Goal: Task Accomplishment & Management: Manage account settings

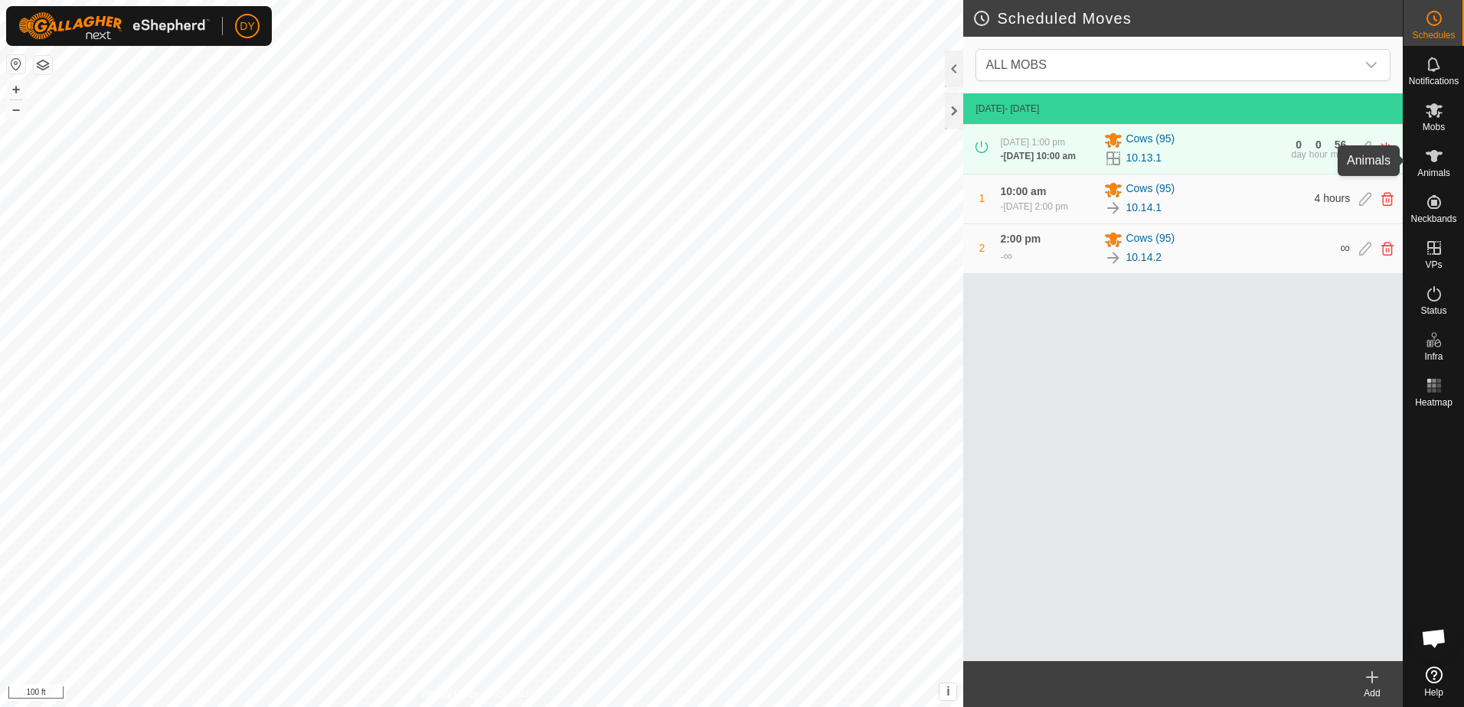
click at [1425, 165] on es-animals-svg-icon at bounding box center [1434, 156] width 28 height 24
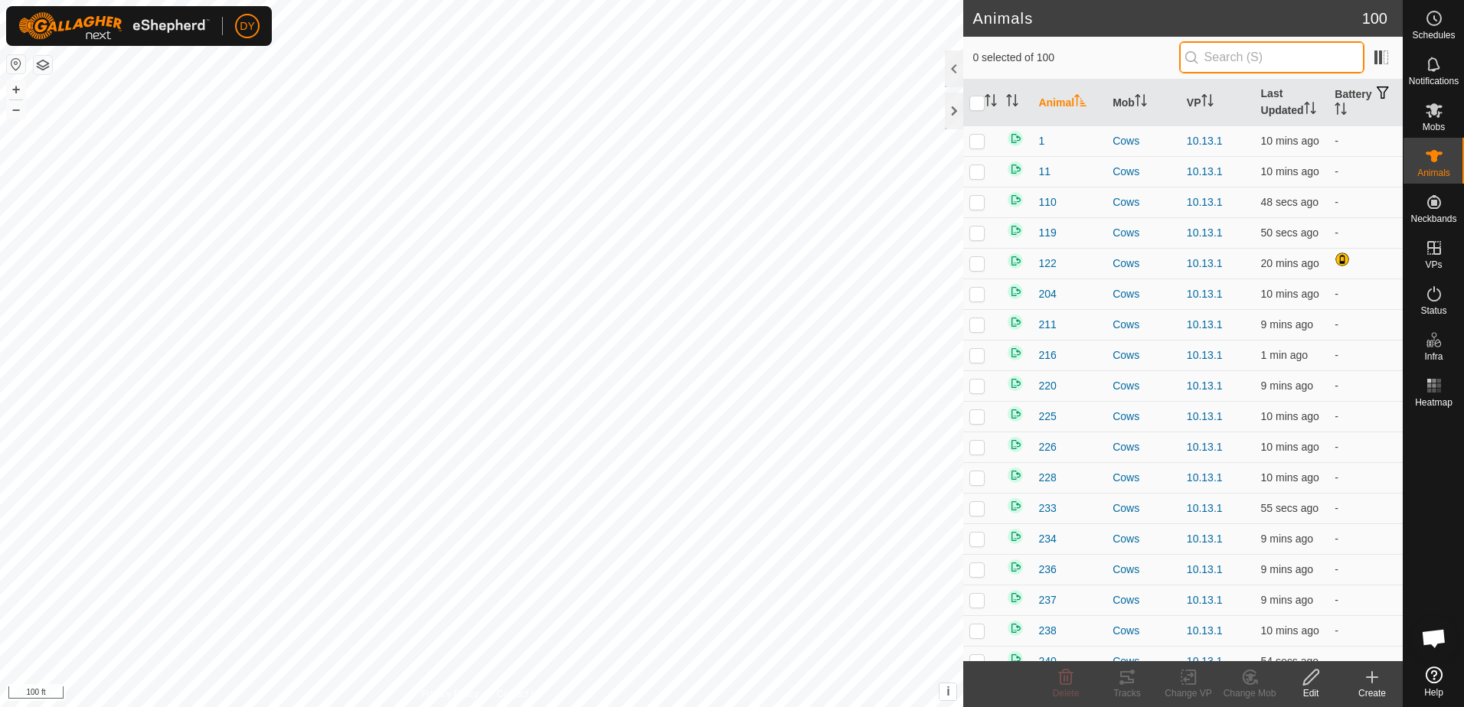
click at [1235, 58] on input "text" at bounding box center [1271, 57] width 185 height 32
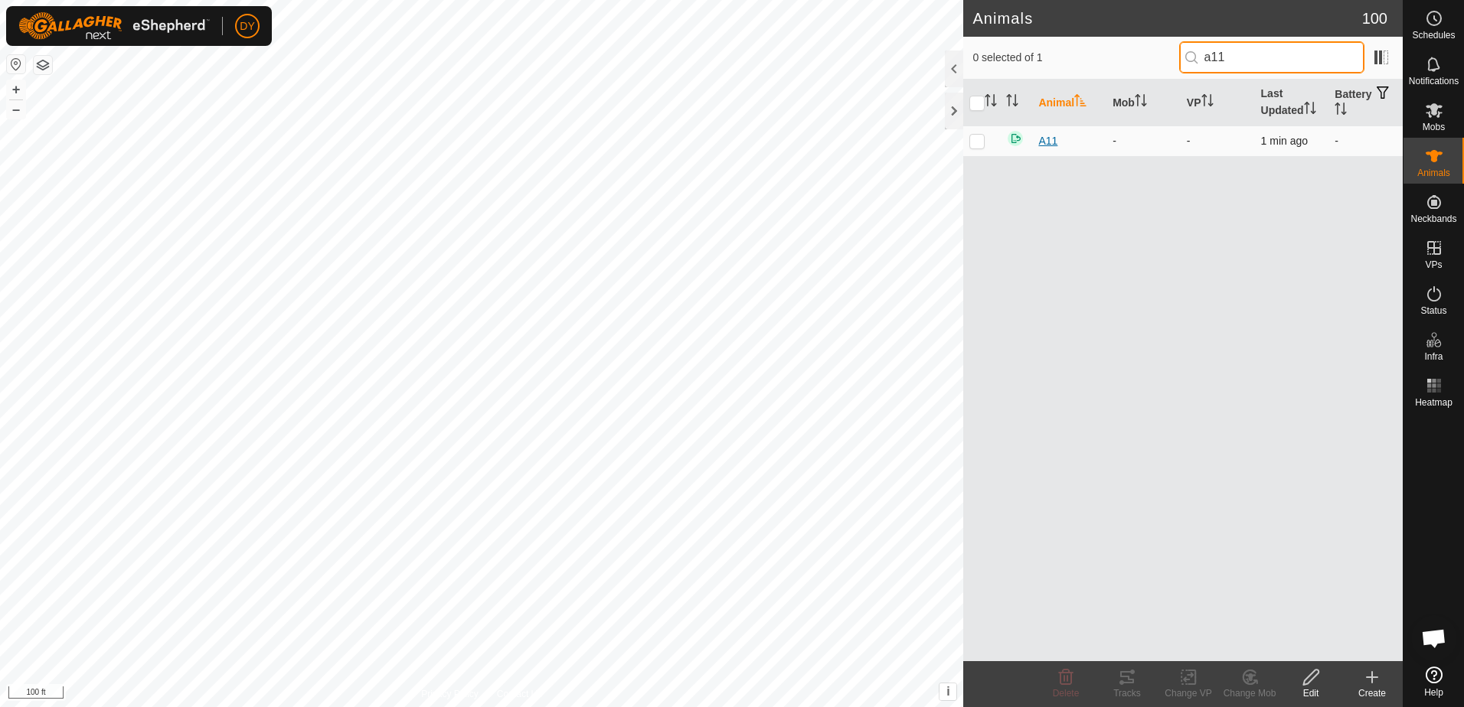
type input "a11"
click at [1046, 139] on span "A11" at bounding box center [1047, 141] width 19 height 16
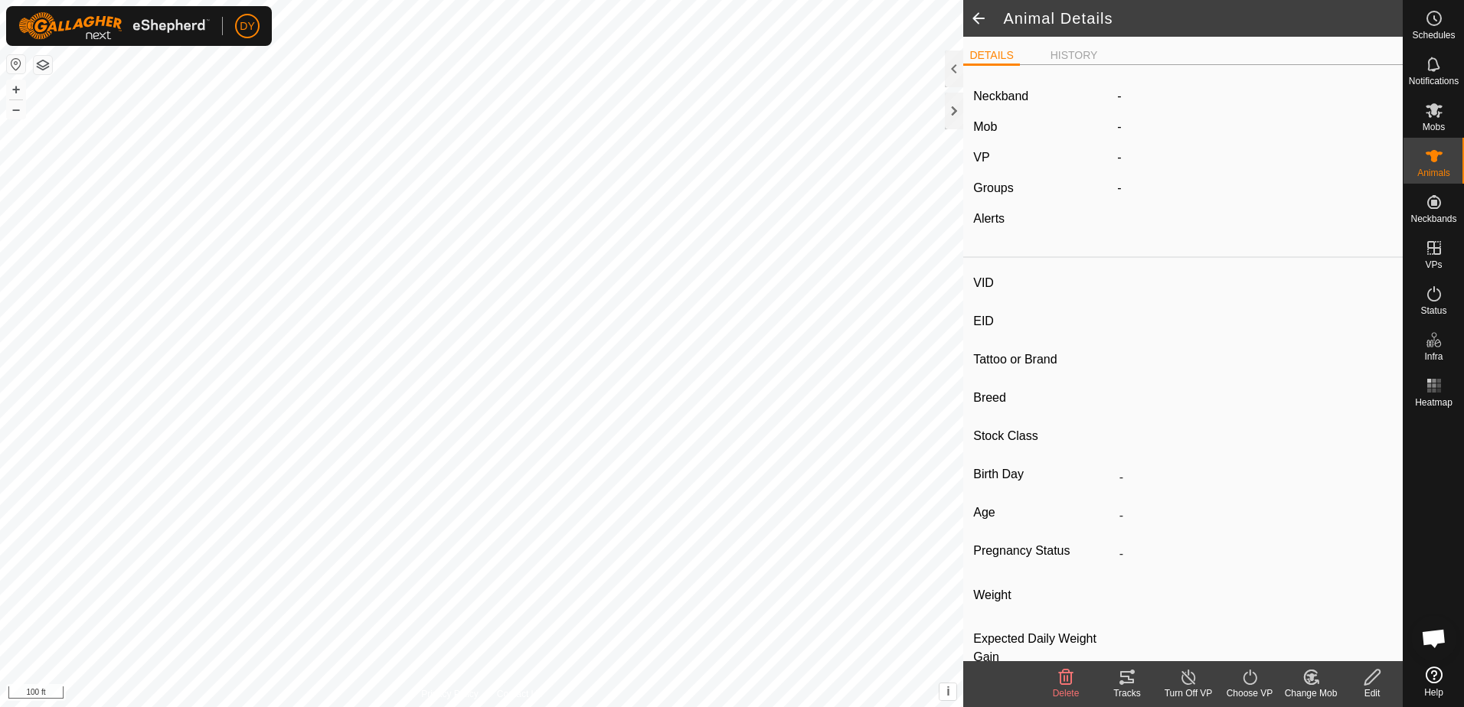
type input "A11"
type input "-"
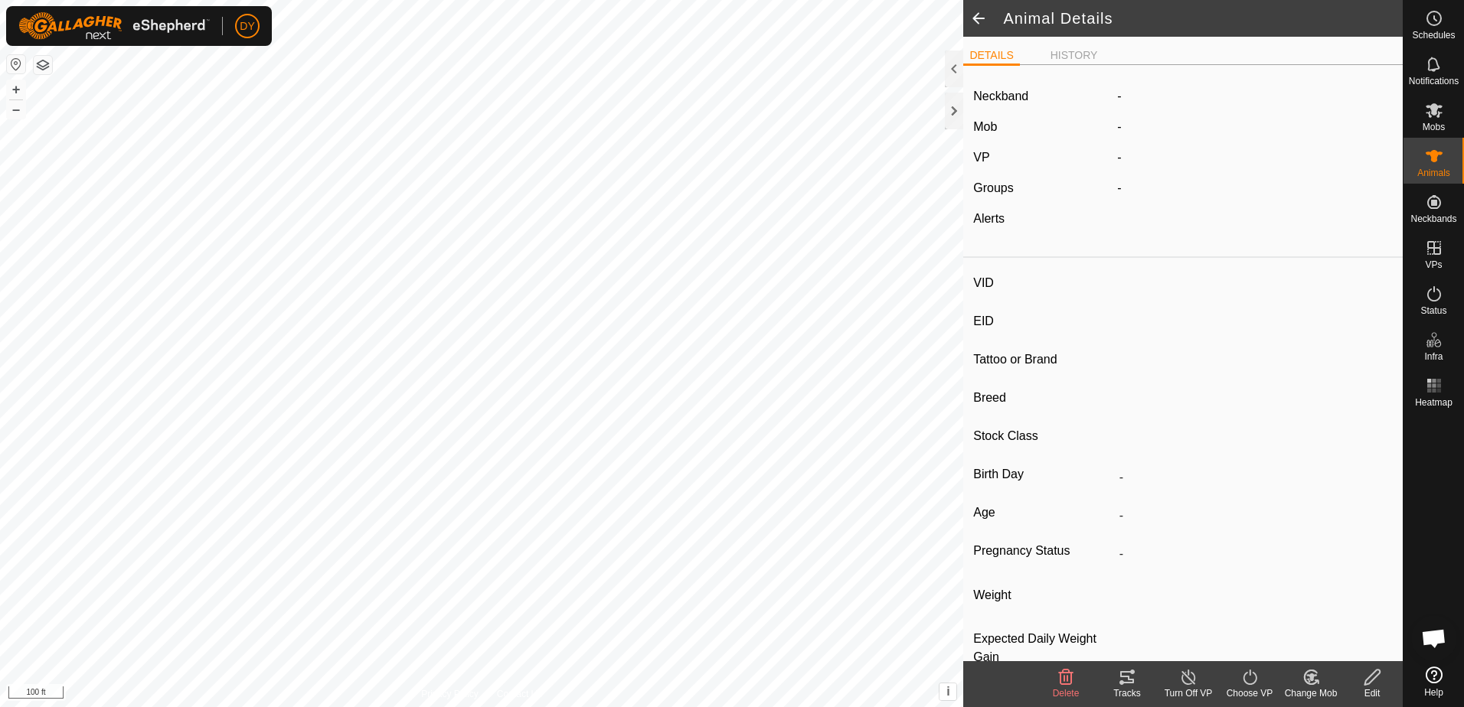
type input "0 kg"
type input "-"
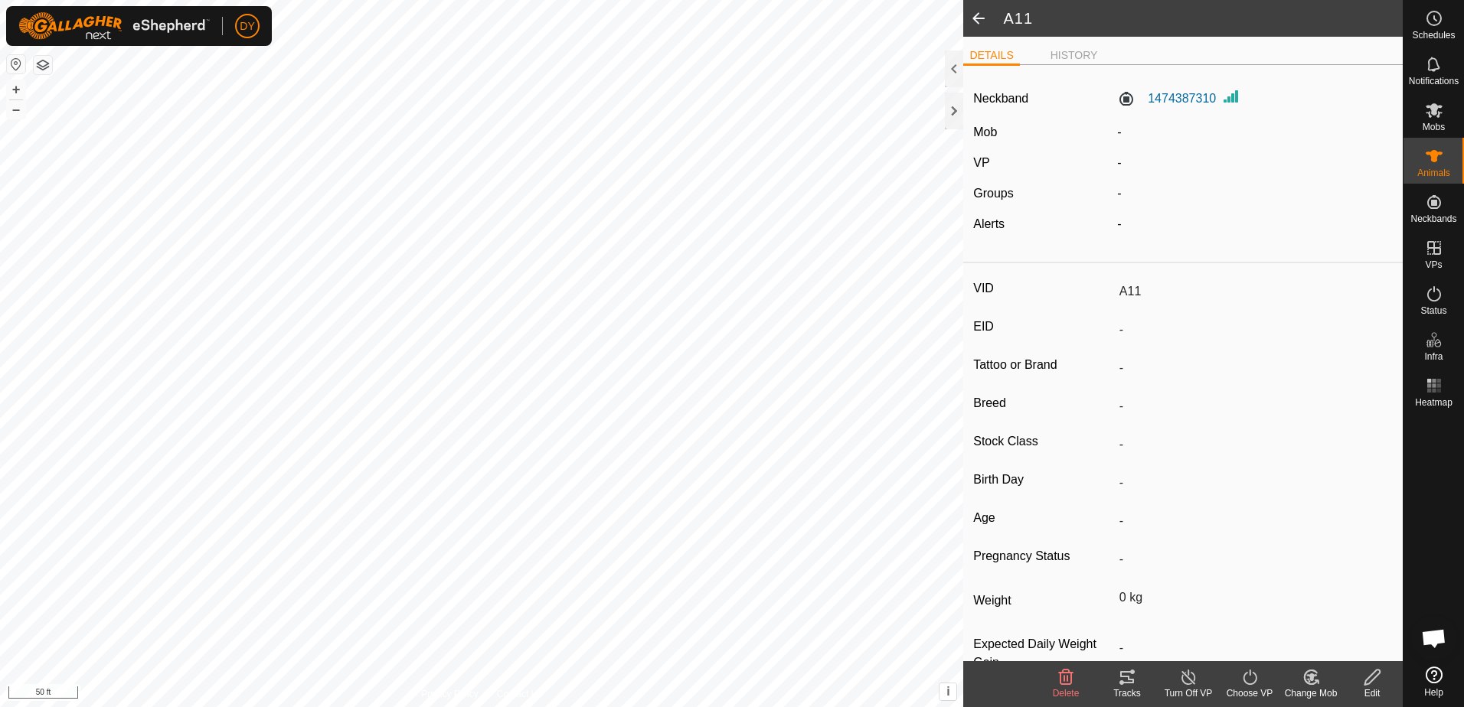
click at [1017, 413] on div "A11 DETAILS HISTORY Neckband 1474387310 Mob - VP - Groups - Alerts - VID A11 EI…" at bounding box center [701, 353] width 1402 height 707
click at [981, 18] on span at bounding box center [978, 18] width 31 height 37
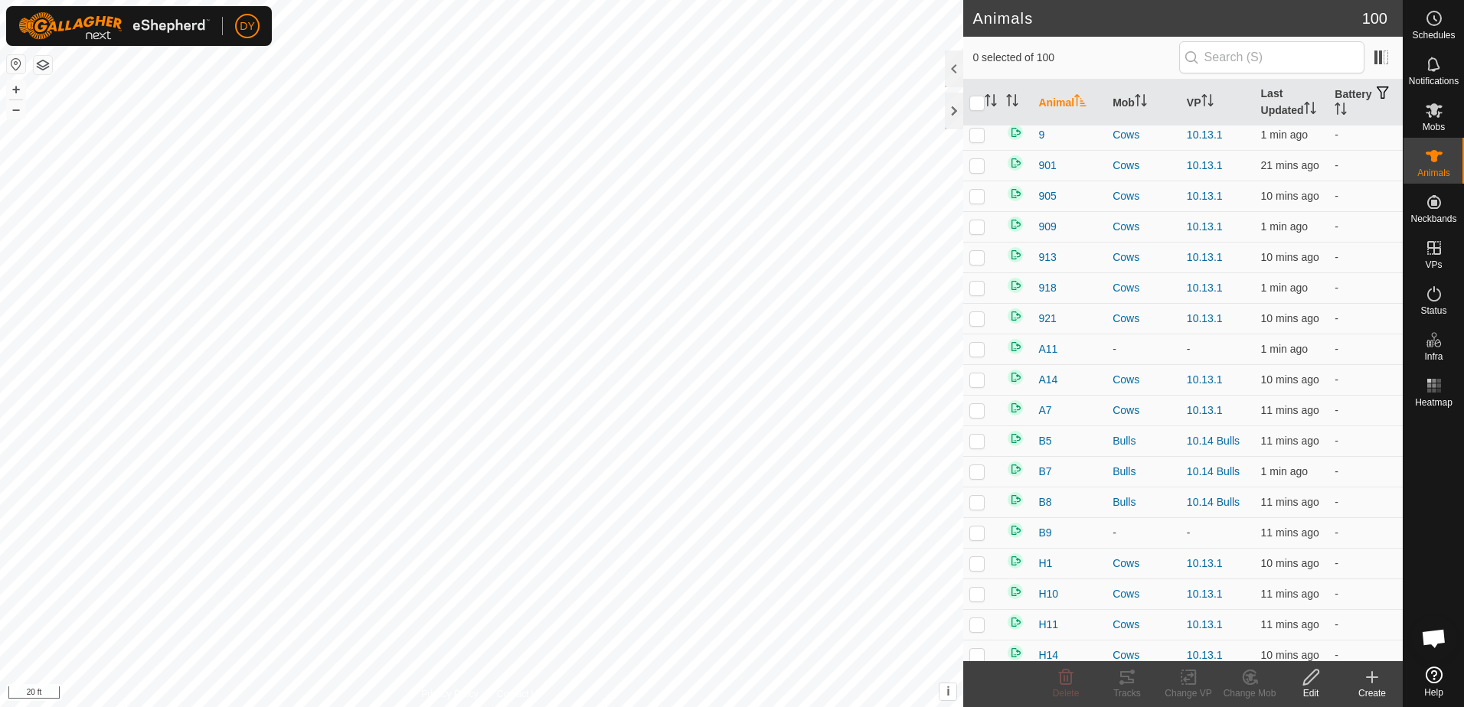
scroll to position [2220, 0]
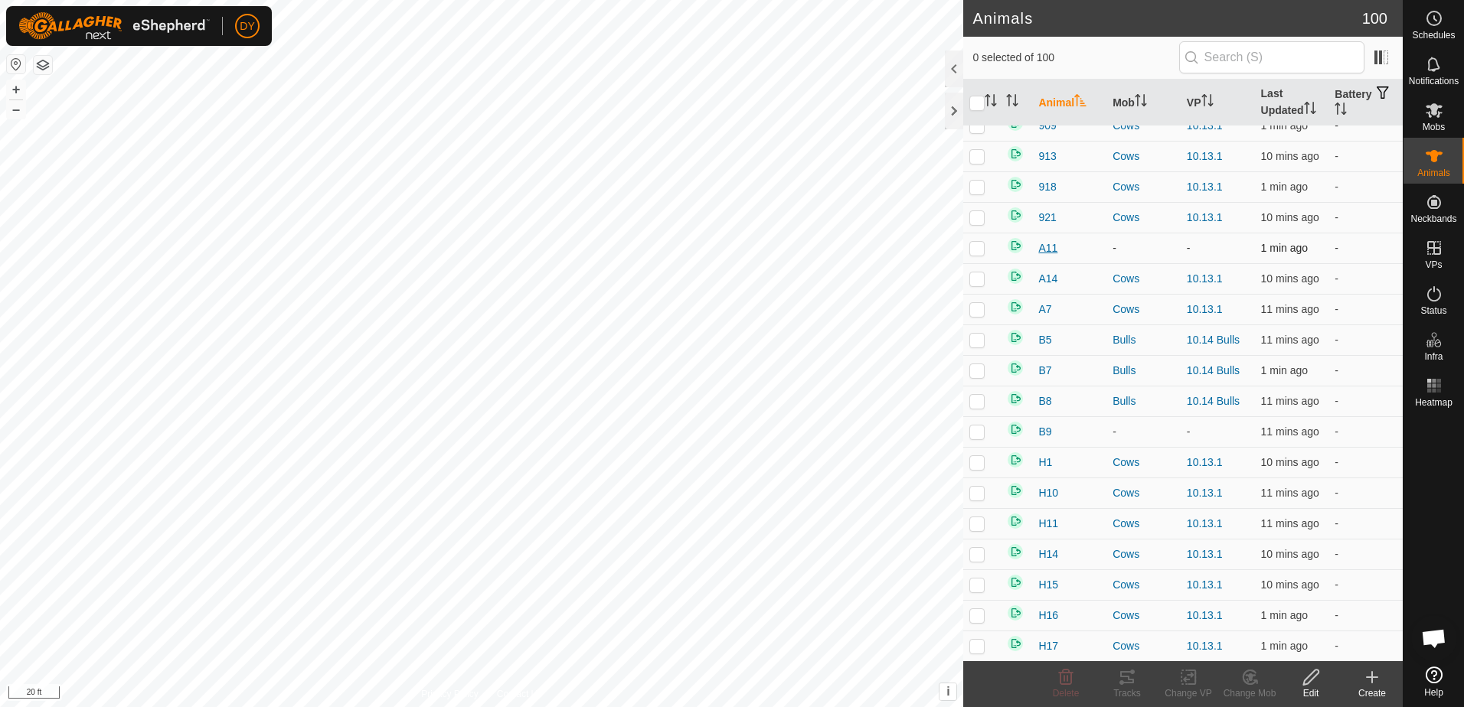
click at [1050, 250] on span "A11" at bounding box center [1047, 248] width 19 height 16
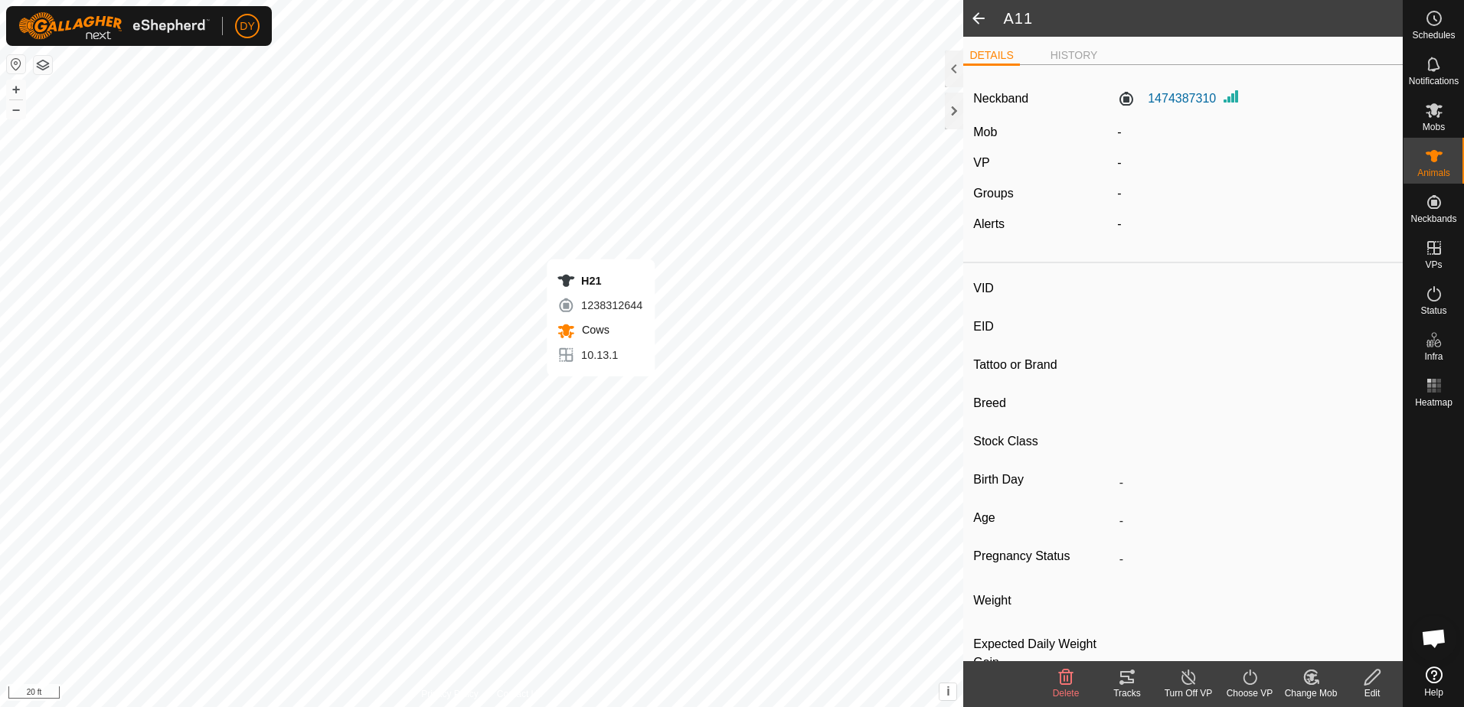
type input "A11"
type input "-"
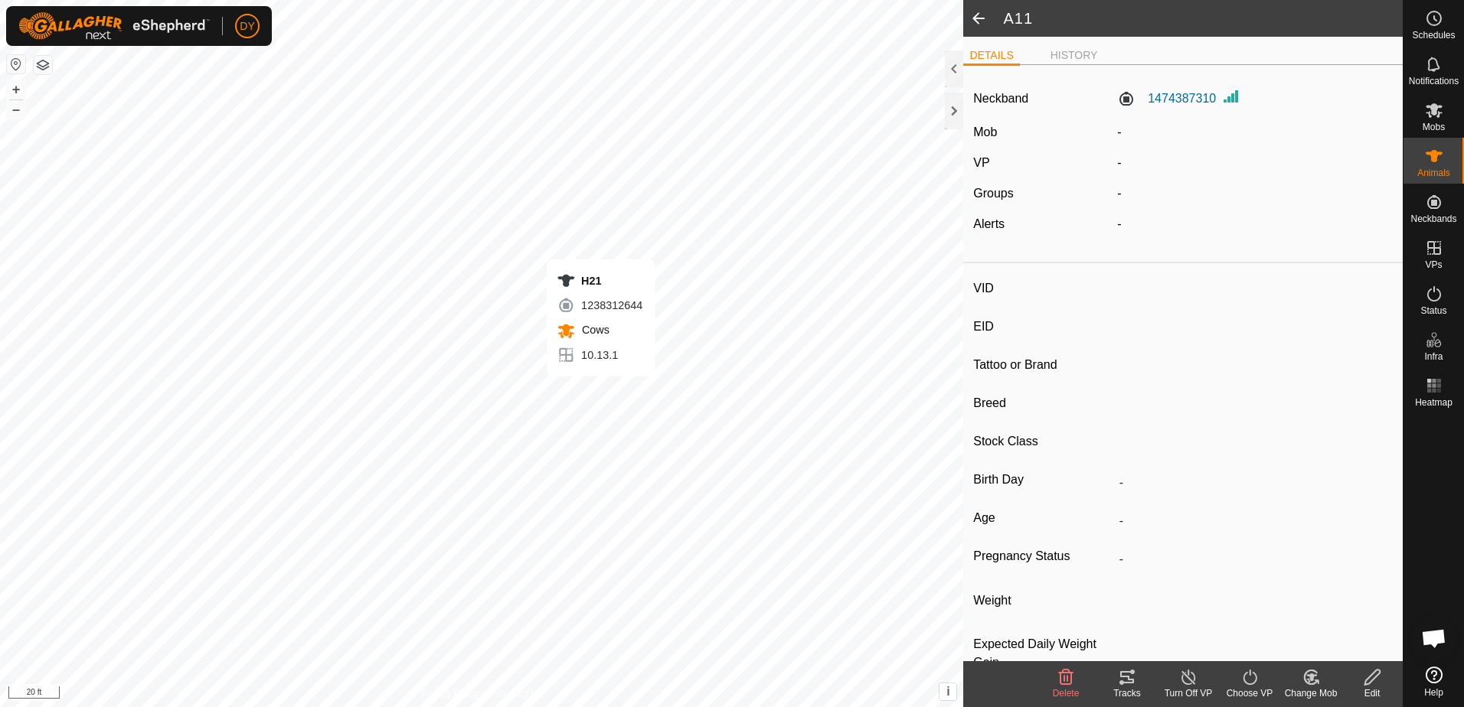
type input "0 kg"
type input "-"
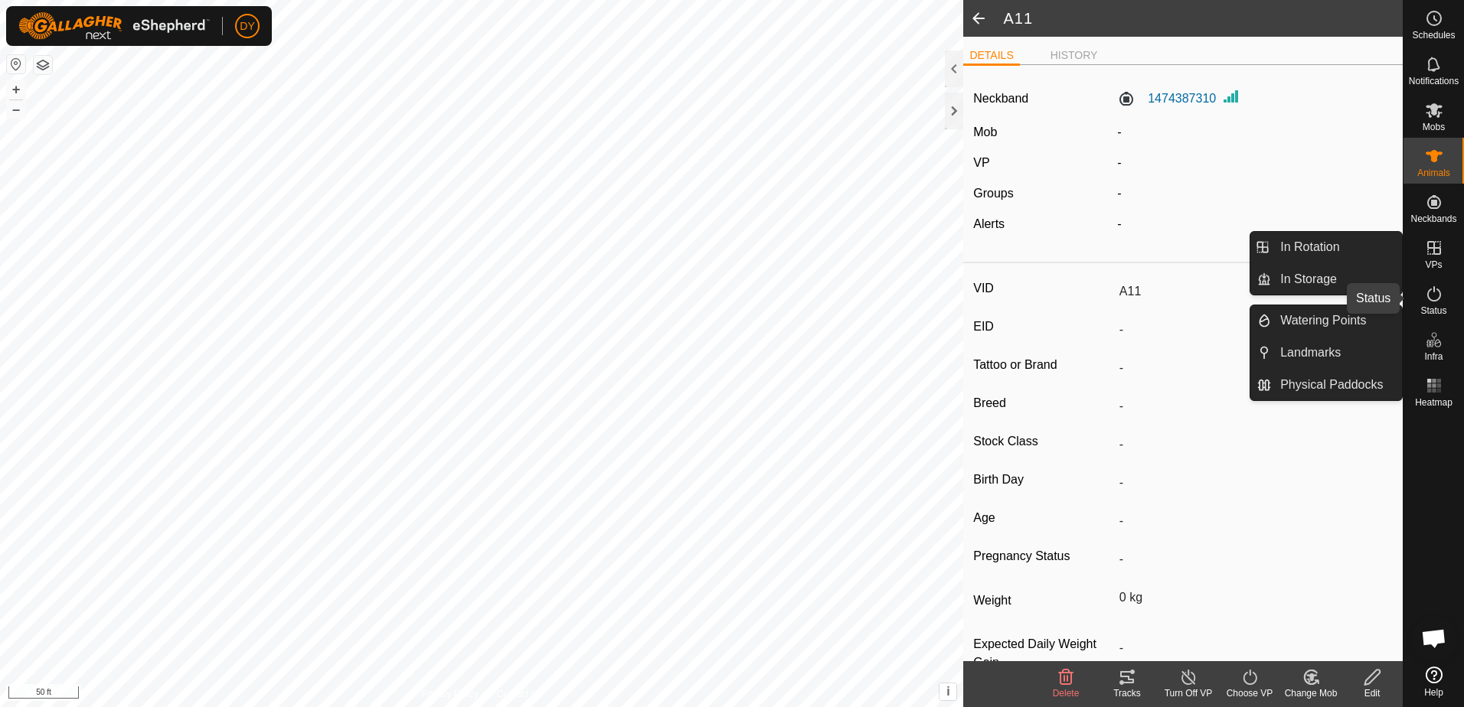
click at [1434, 302] on icon at bounding box center [1434, 294] width 18 height 18
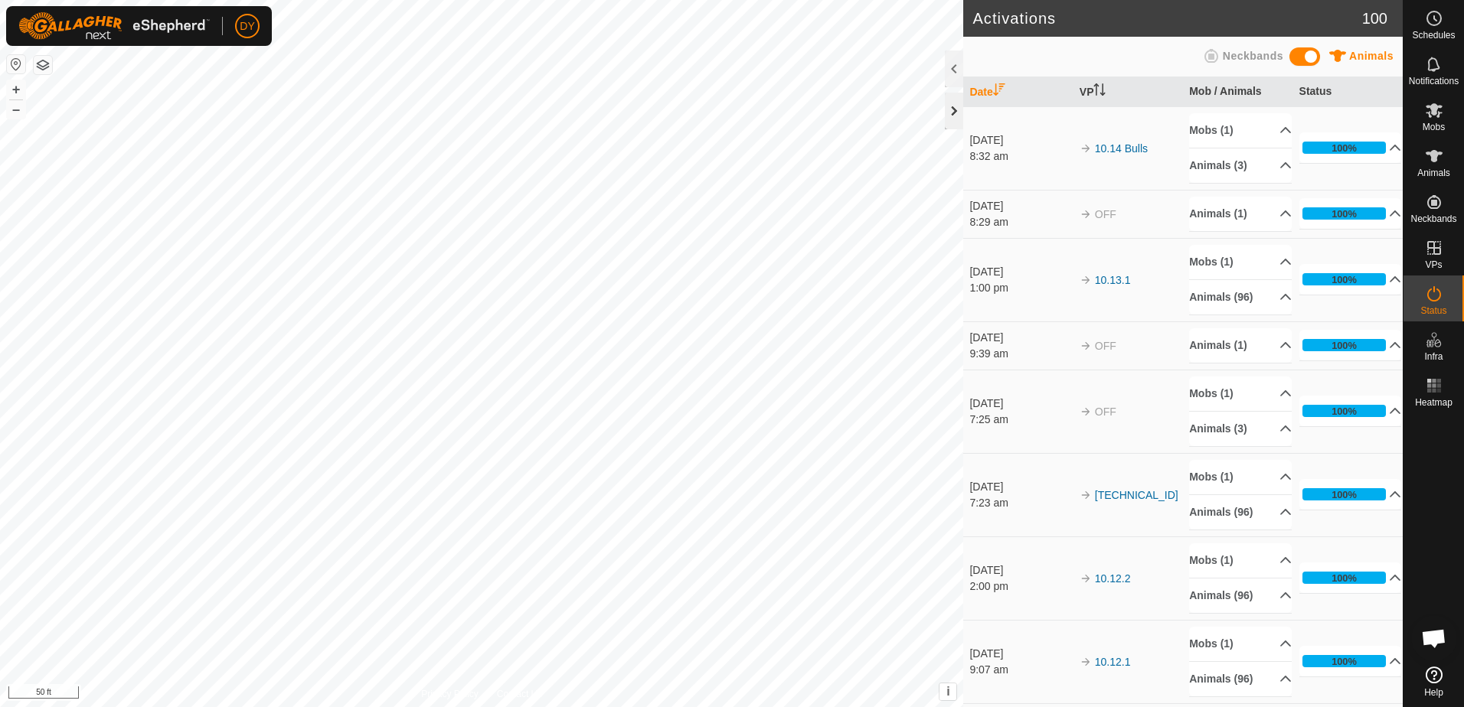
click at [954, 110] on div at bounding box center [954, 111] width 18 height 37
